Goal: Communication & Community: Answer question/provide support

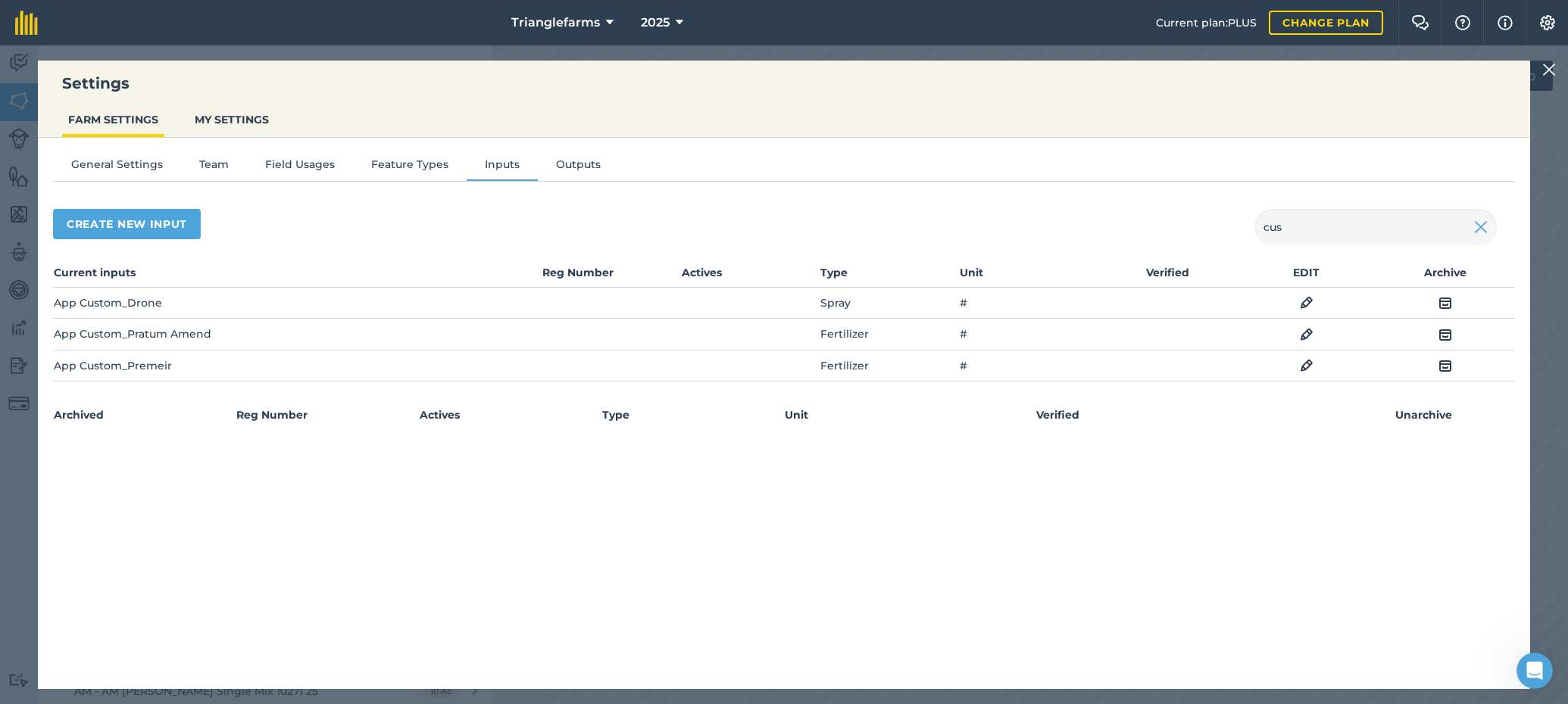
click at [1544, 68] on img at bounding box center [1548, 69] width 13 height 18
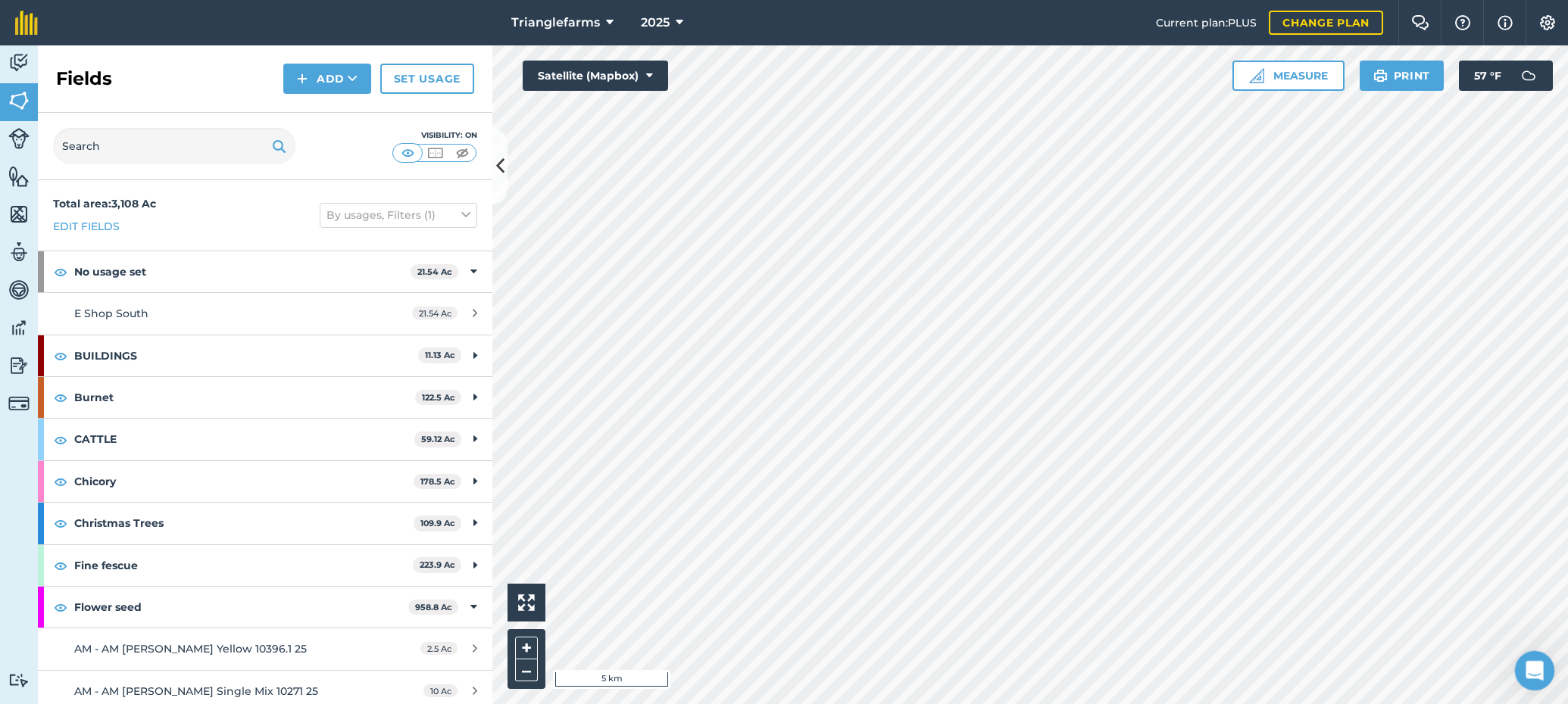
click at [1526, 671] on icon "Open Intercom Messenger" at bounding box center [1533, 669] width 25 height 25
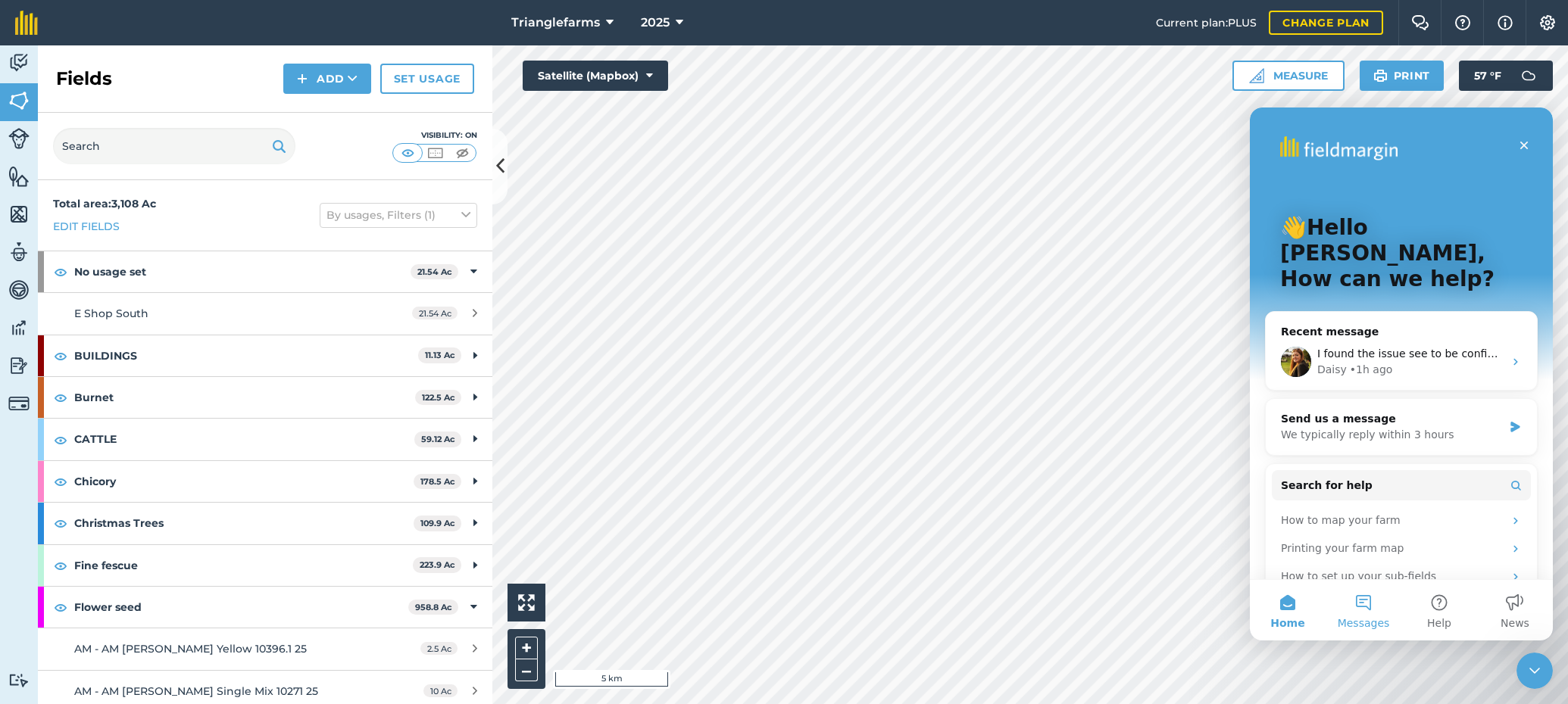
click at [1362, 608] on button "Messages" at bounding box center [1363, 610] width 75 height 60
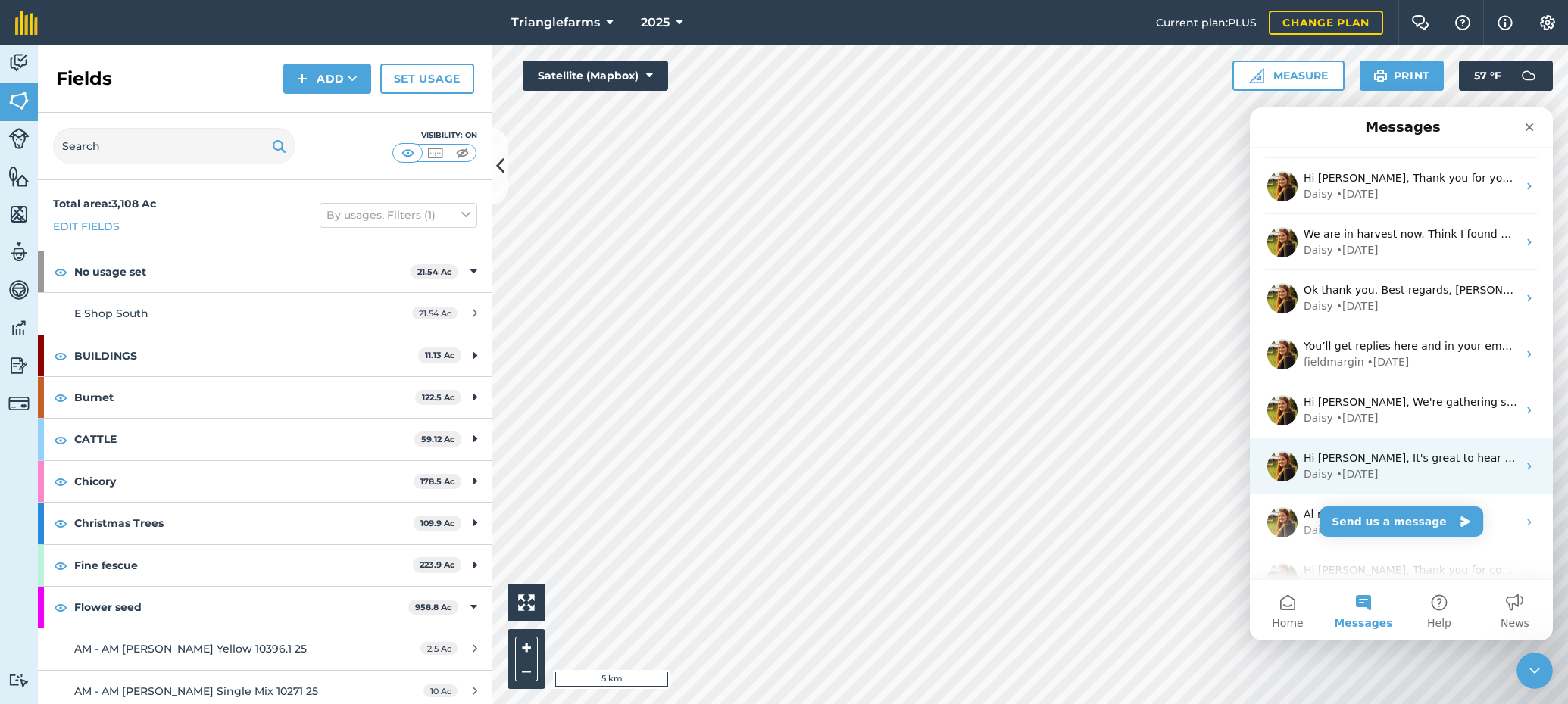
scroll to position [188, 0]
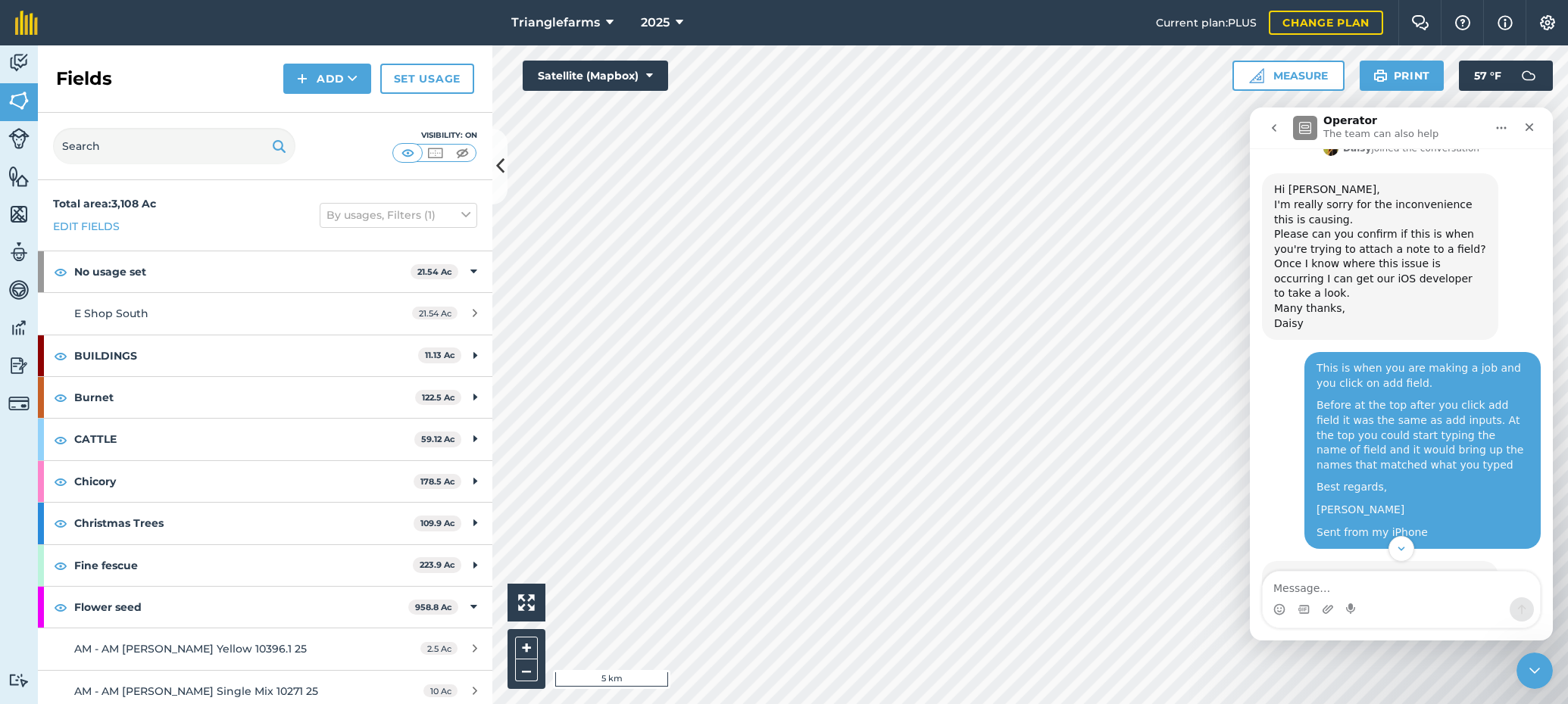
scroll to position [893, 0]
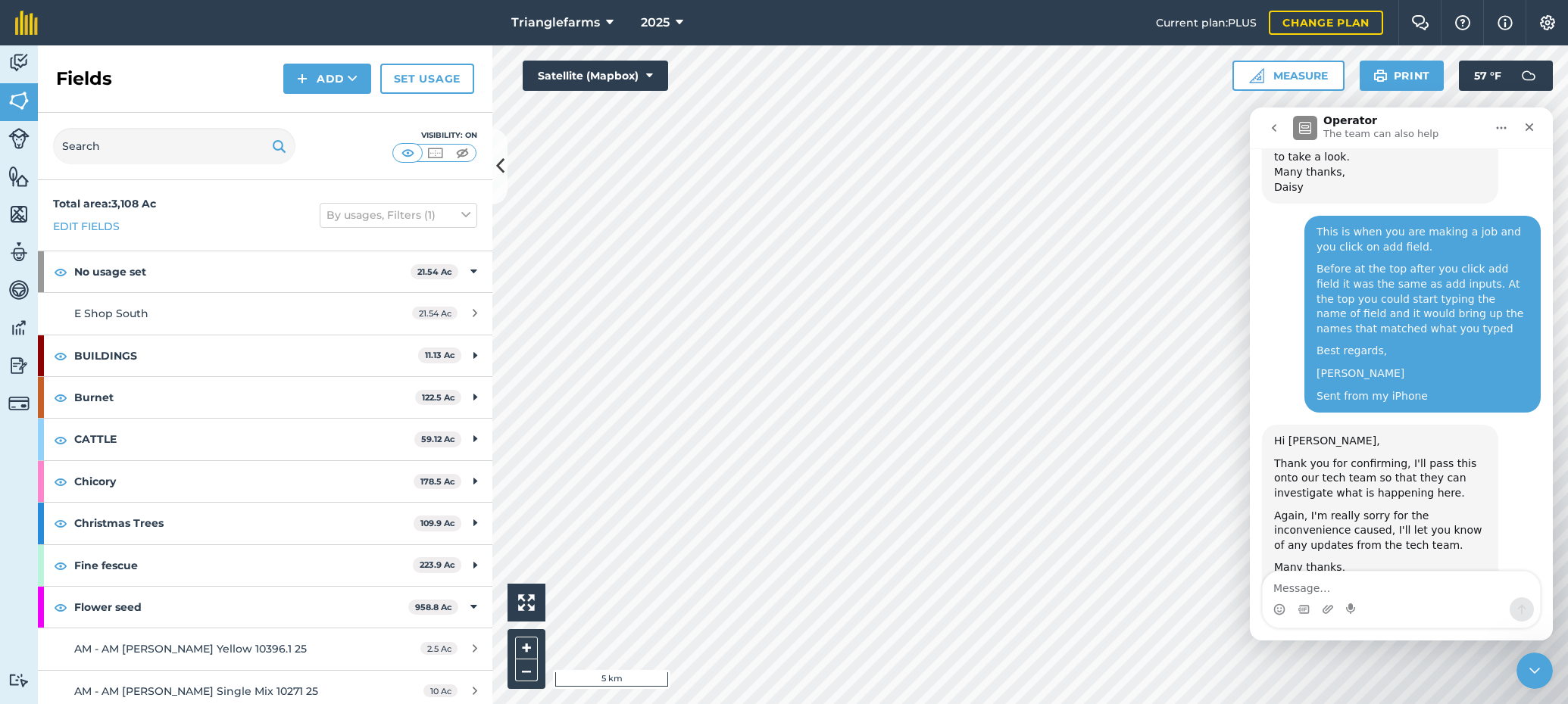
click at [1272, 131] on icon "go back" at bounding box center [1273, 127] width 12 height 12
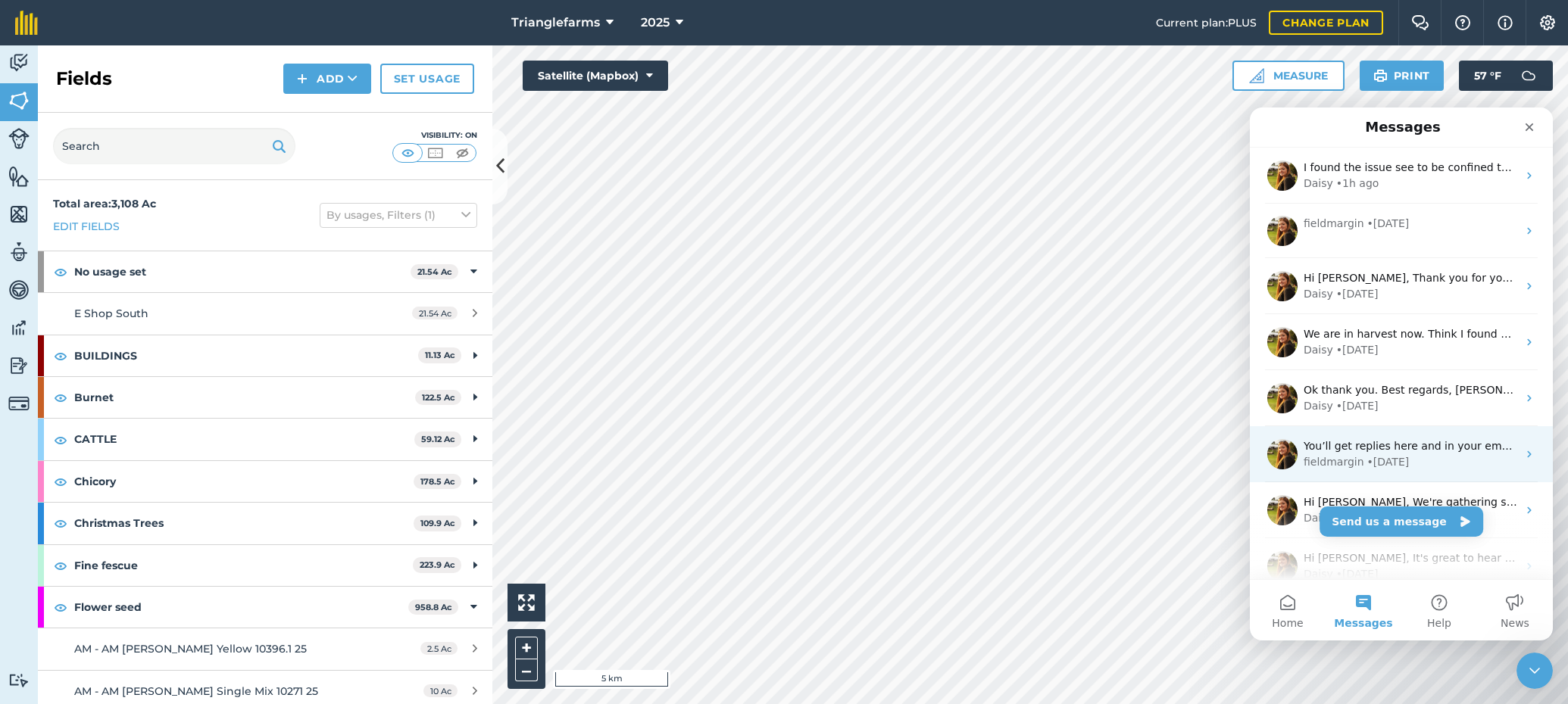
scroll to position [0, 0]
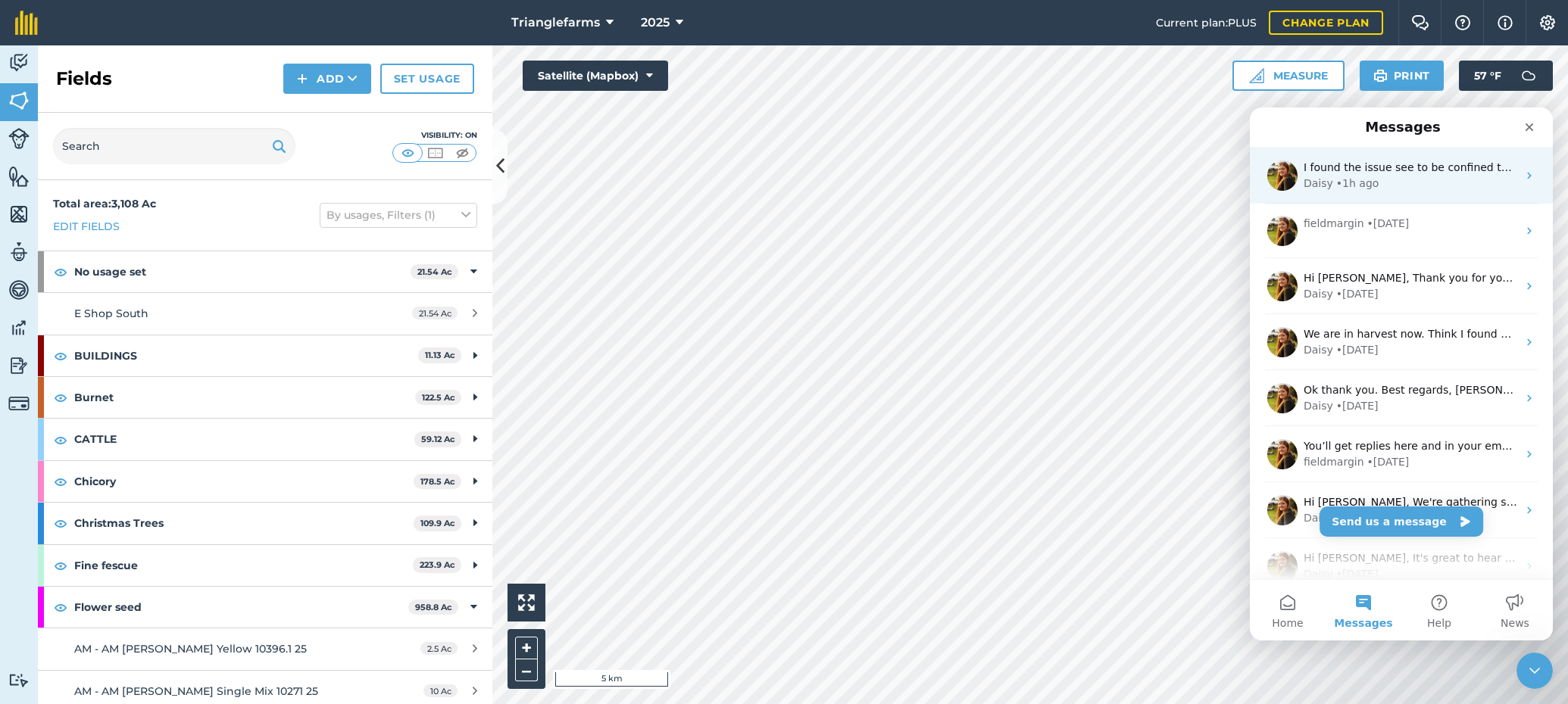
click at [1405, 176] on div "Daisy • 1h ago" at bounding box center [1410, 184] width 214 height 16
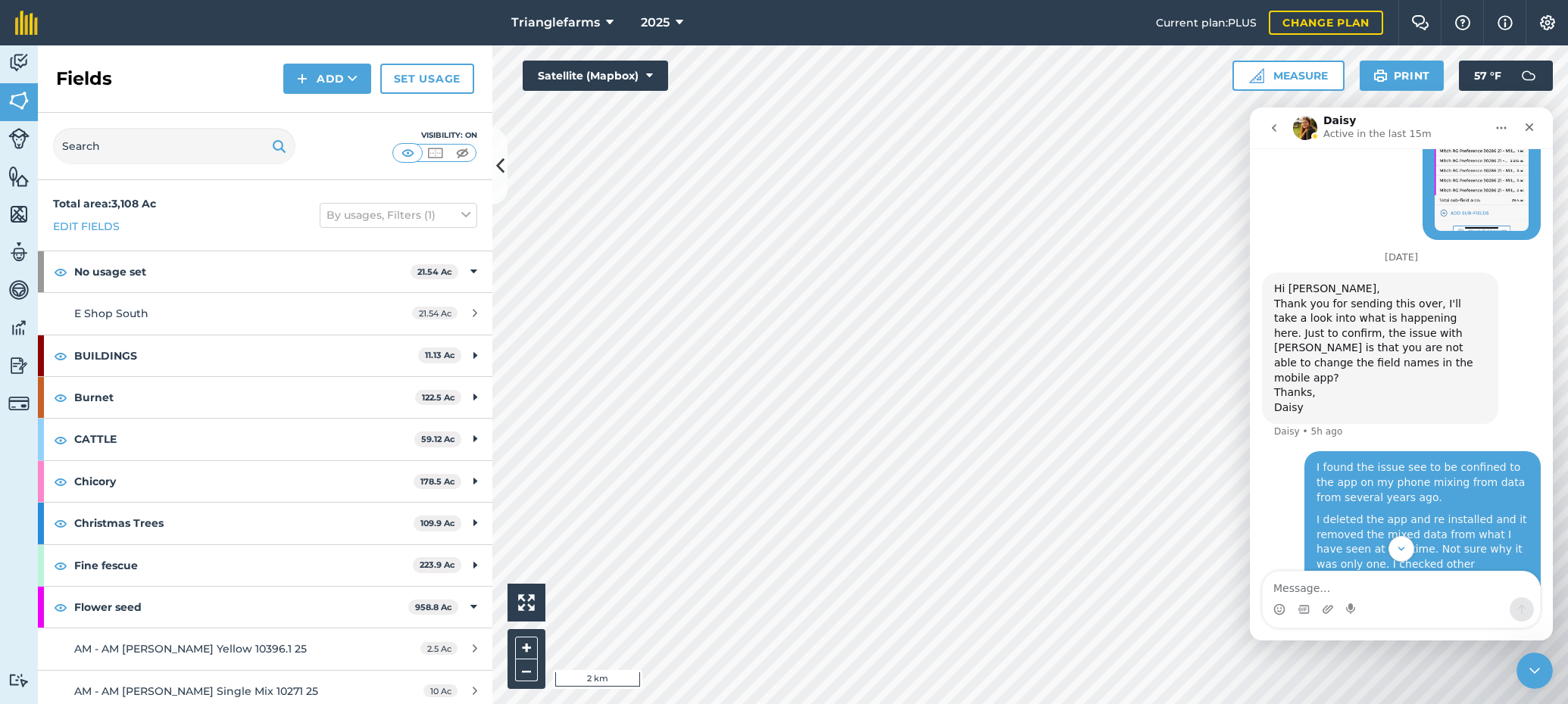
scroll to position [1607, 0]
click at [1529, 128] on icon "Close" at bounding box center [1529, 126] width 12 height 12
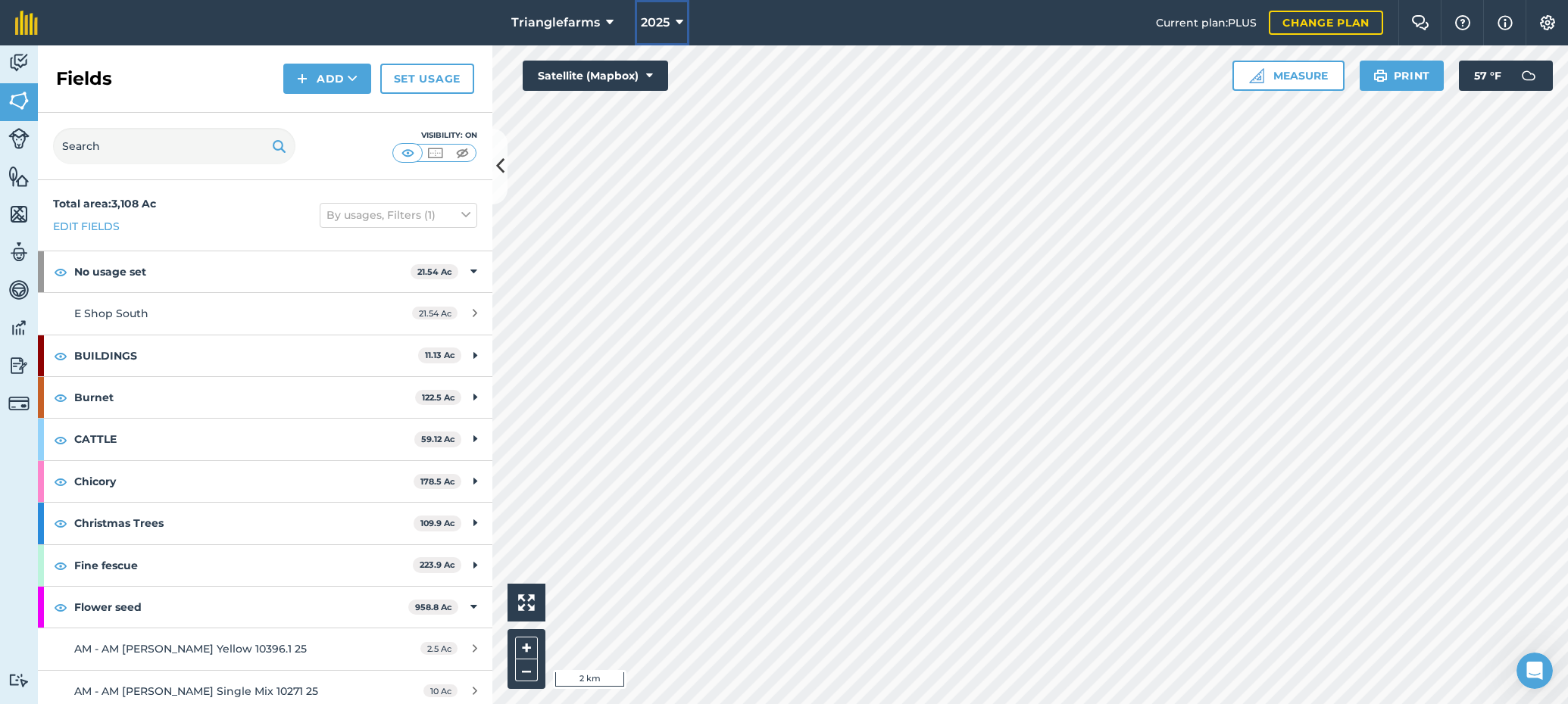
click at [671, 31] on button "2025" at bounding box center [662, 23] width 54 height 46
click at [665, 20] on span "2025" at bounding box center [655, 22] width 29 height 18
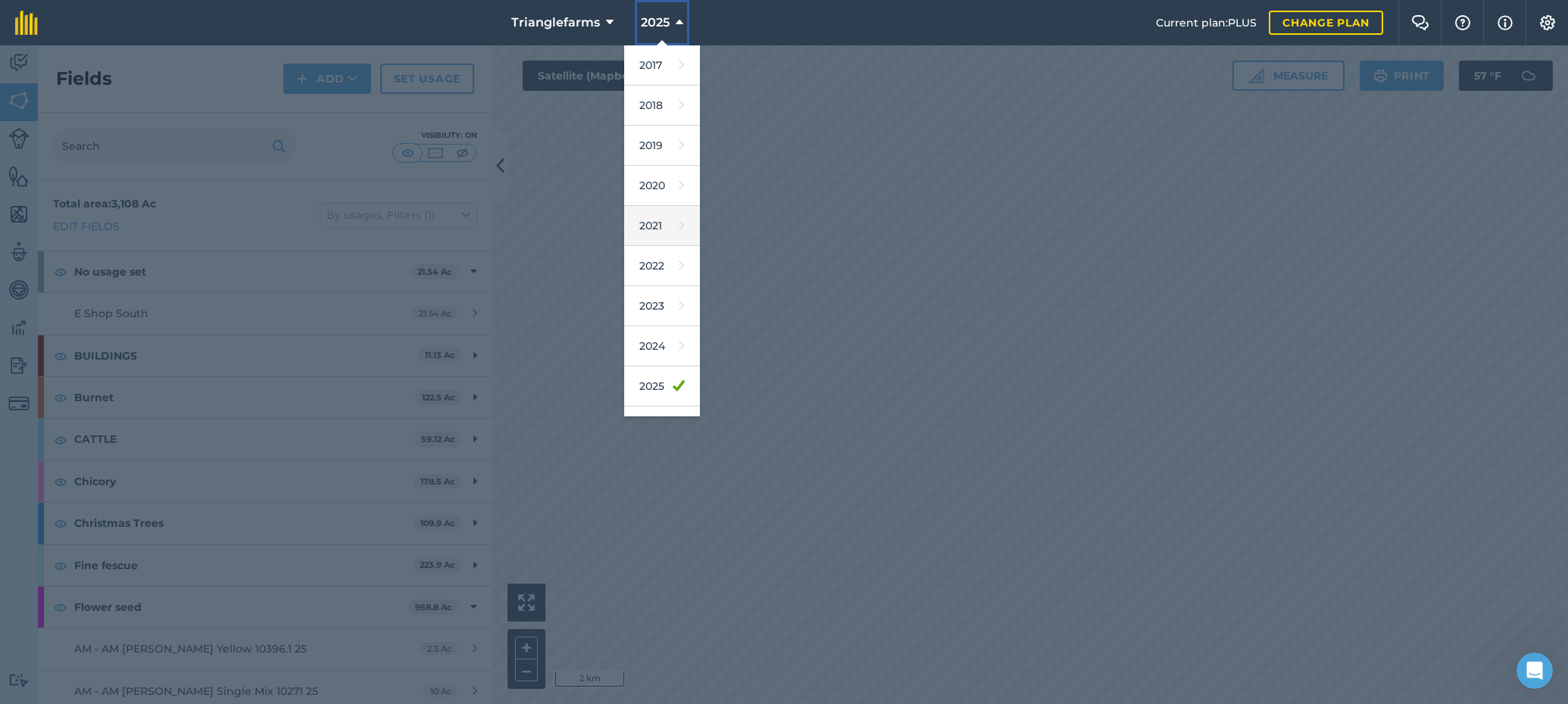
scroll to position [69, 0]
click at [653, 354] on link "2026" at bounding box center [662, 358] width 75 height 40
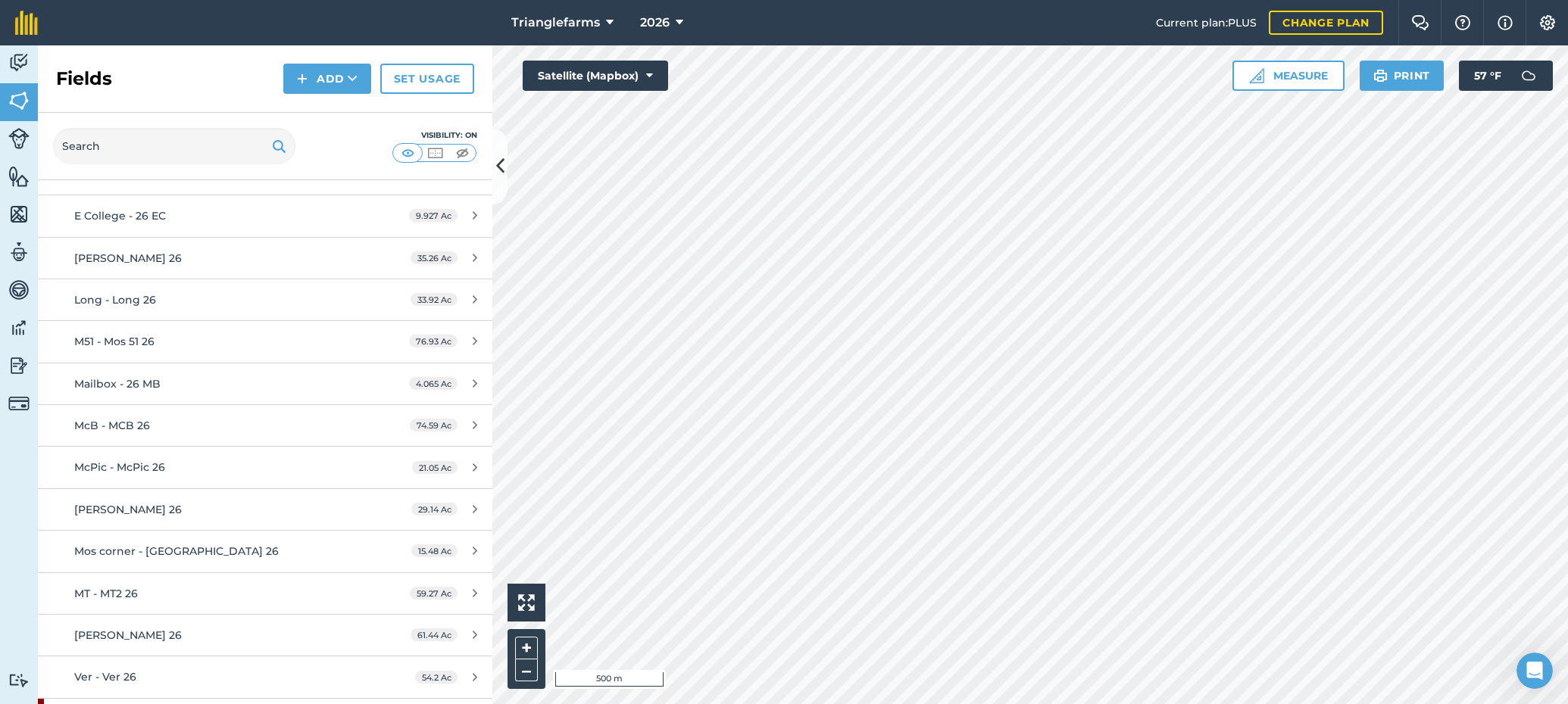
scroll to position [137, 0]
click at [142, 66] on div "Fields Add Set usage" at bounding box center [265, 79] width 454 height 68
click at [1540, 675] on div "Open Intercom Messenger" at bounding box center [1533, 669] width 50 height 50
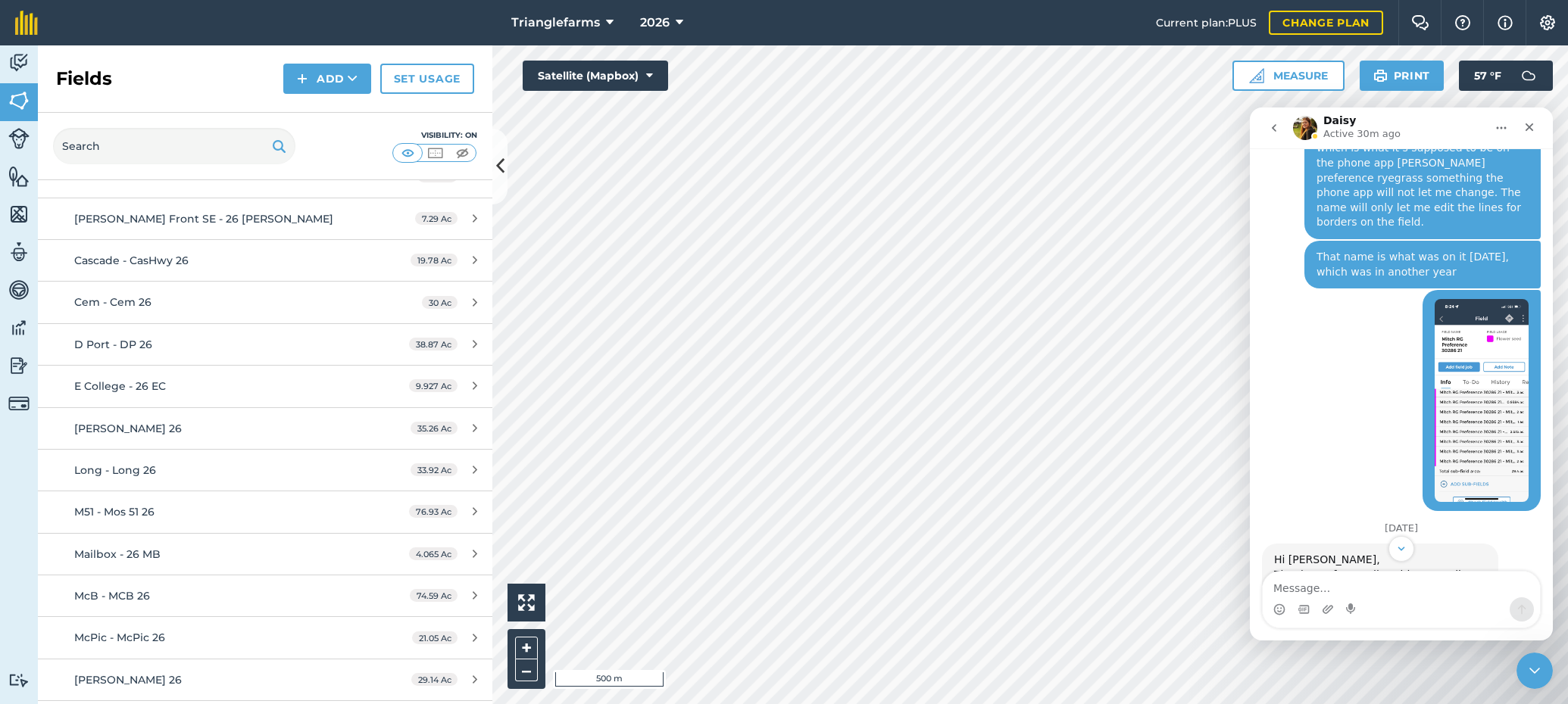
scroll to position [1607, 0]
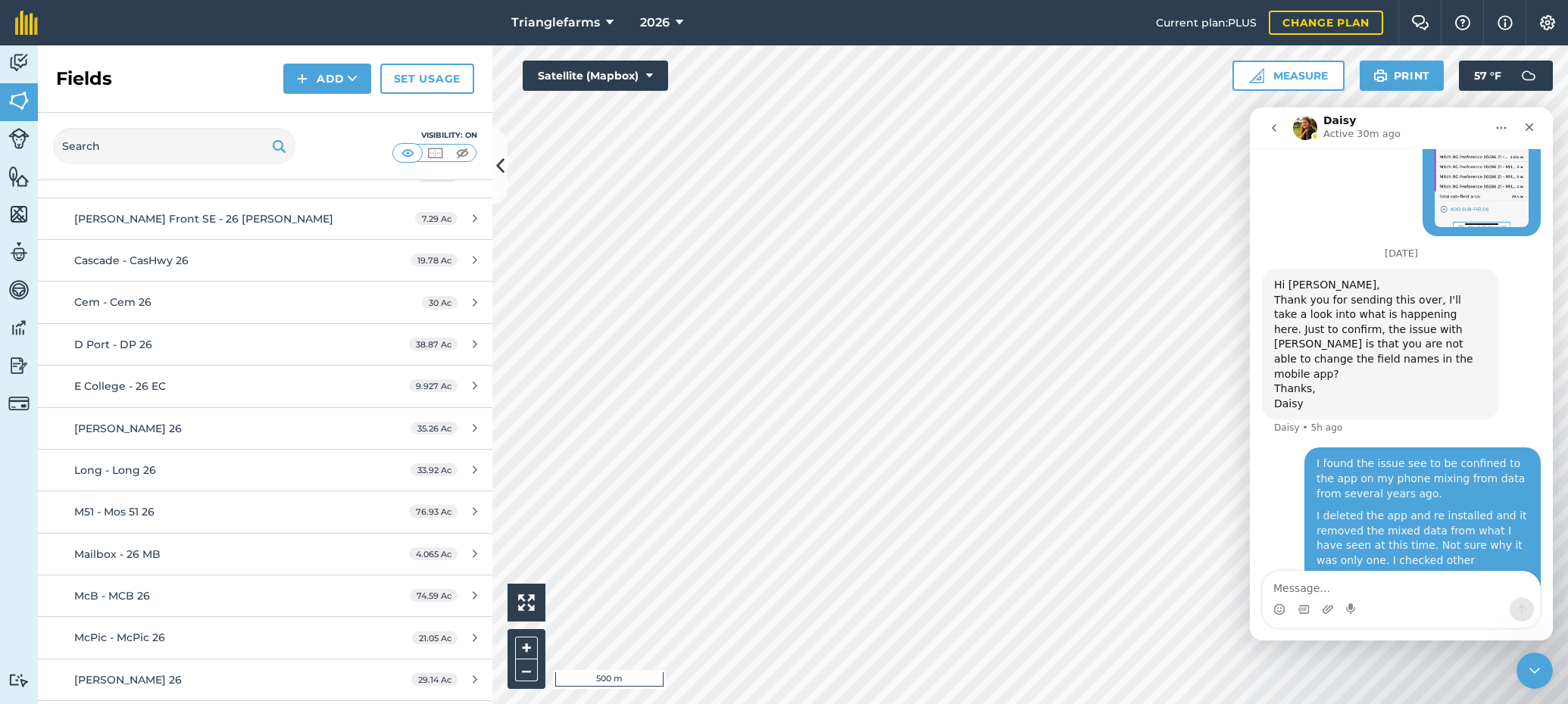
click at [1272, 125] on icon "go back" at bounding box center [1273, 127] width 12 height 12
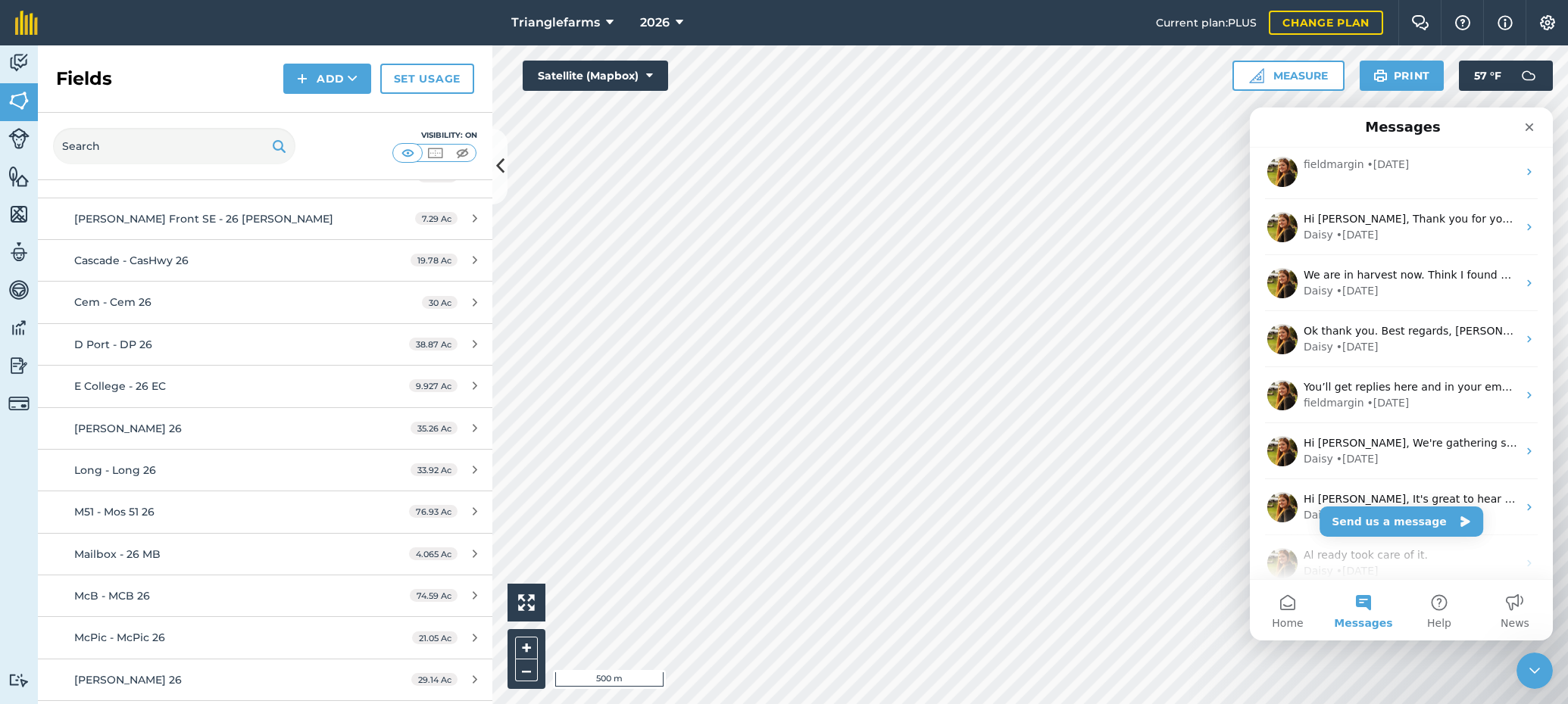
scroll to position [0, 0]
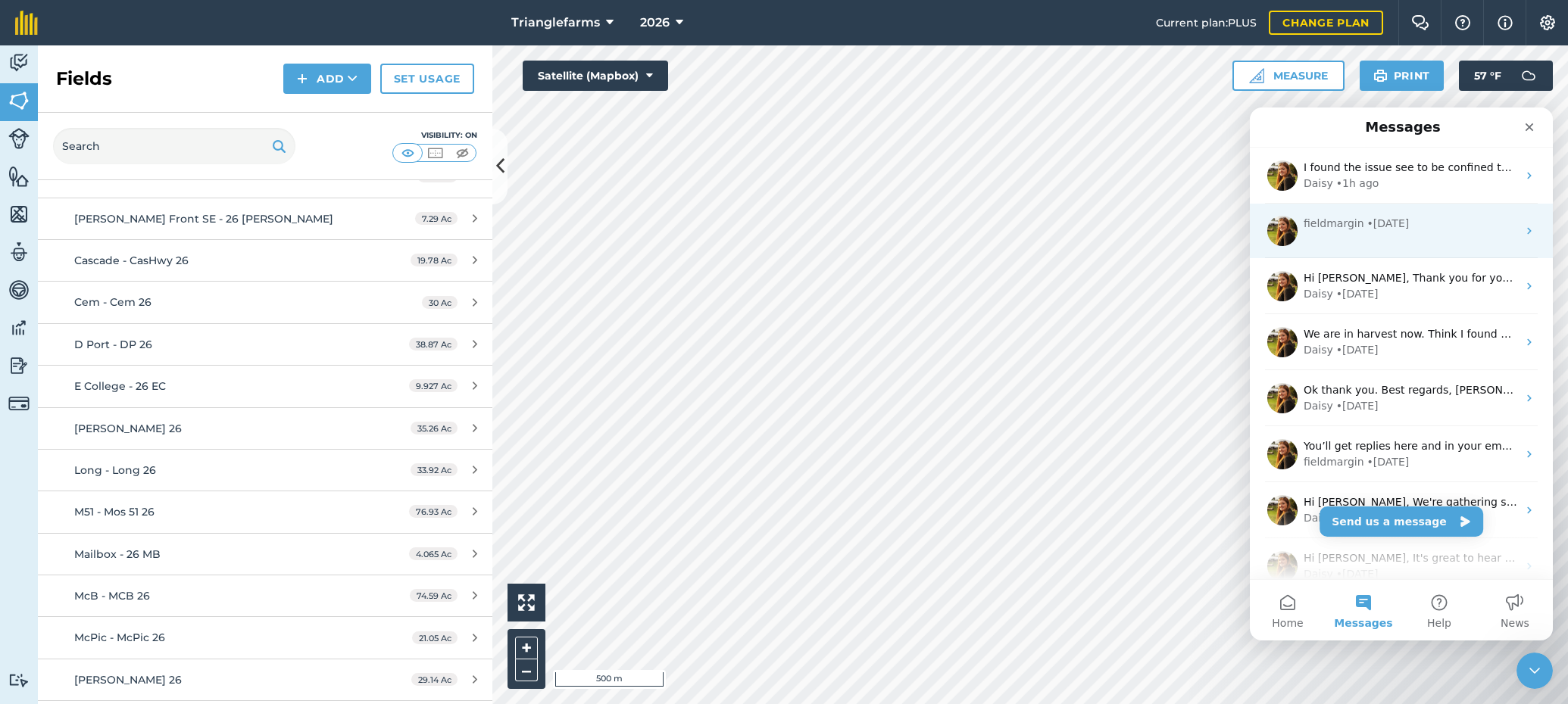
click at [1441, 225] on div "fieldmargin • [DATE]" at bounding box center [1410, 224] width 214 height 16
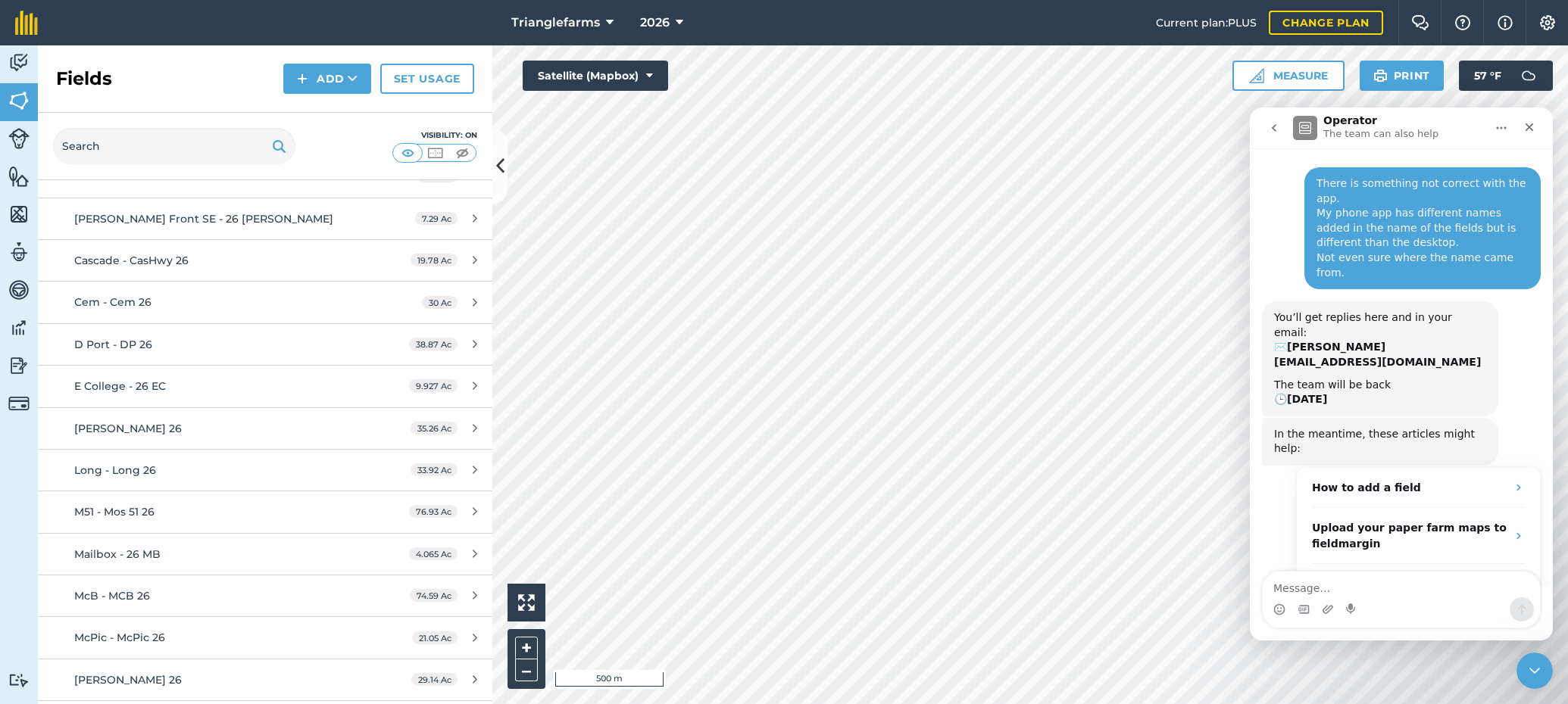
scroll to position [39, 0]
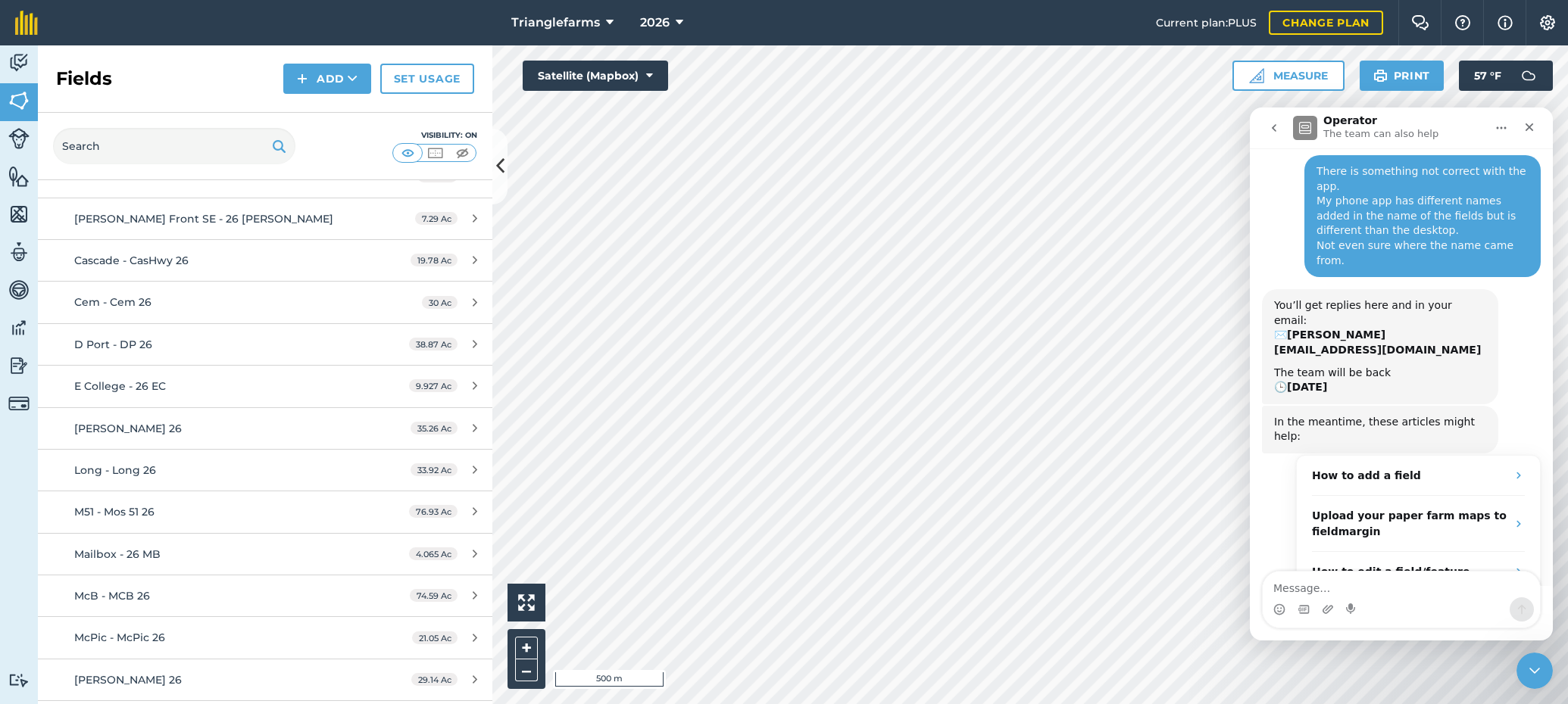
click at [1271, 126] on icon "go back" at bounding box center [1273, 127] width 12 height 12
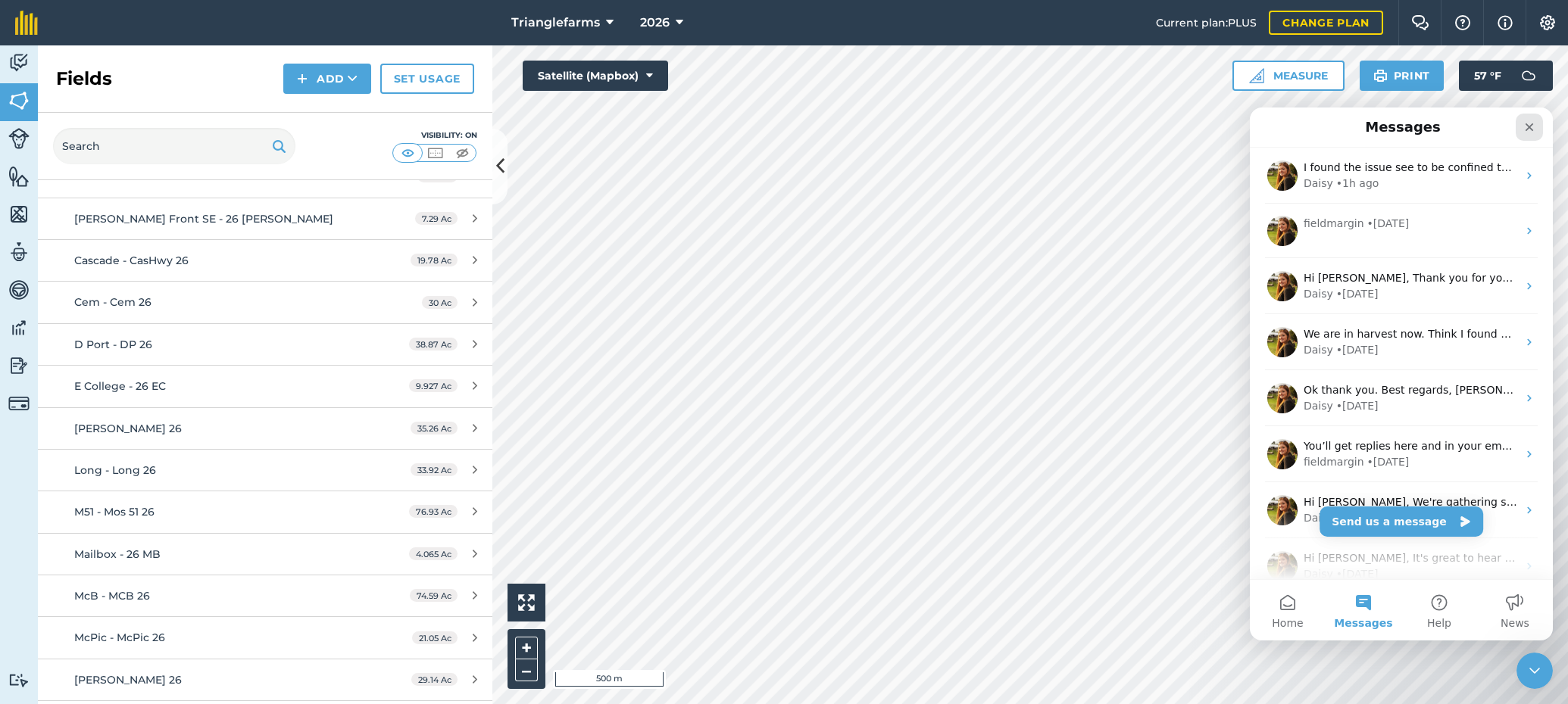
click at [1530, 129] on icon "Close" at bounding box center [1529, 127] width 9 height 9
